Goal: Task Accomplishment & Management: Manage account settings

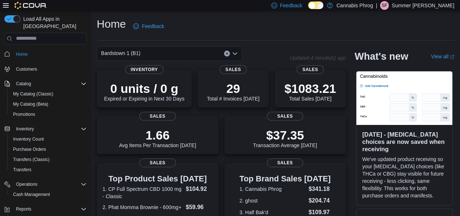
click at [422, 5] on p "Summer [PERSON_NAME]" at bounding box center [423, 5] width 63 height 9
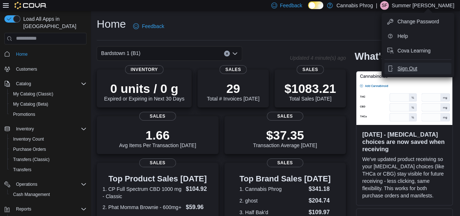
click at [400, 73] on button "Sign Out" at bounding box center [417, 69] width 67 height 12
